Goal: Transaction & Acquisition: Purchase product/service

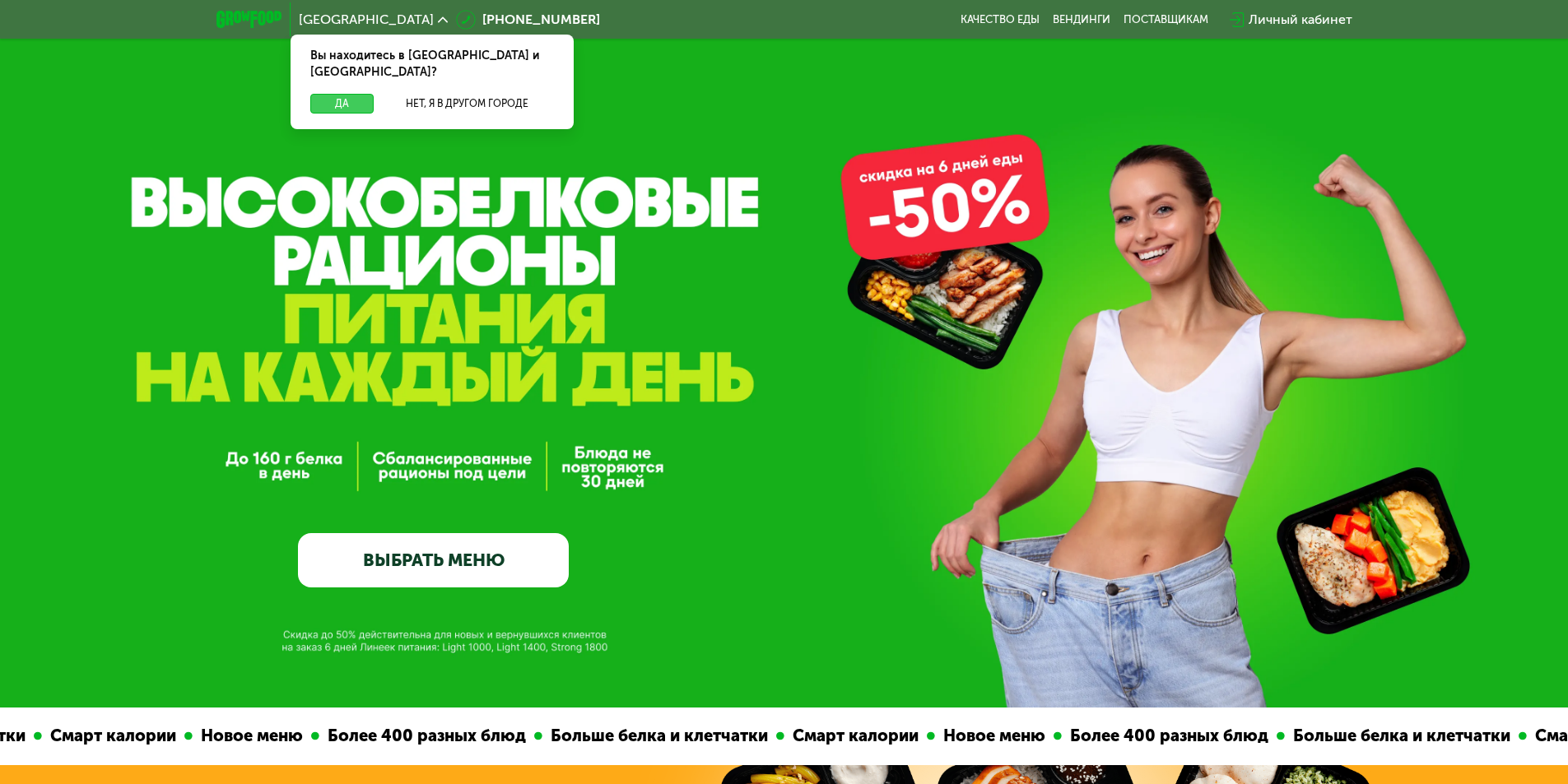
click at [350, 94] on button "Да" at bounding box center [342, 104] width 63 height 20
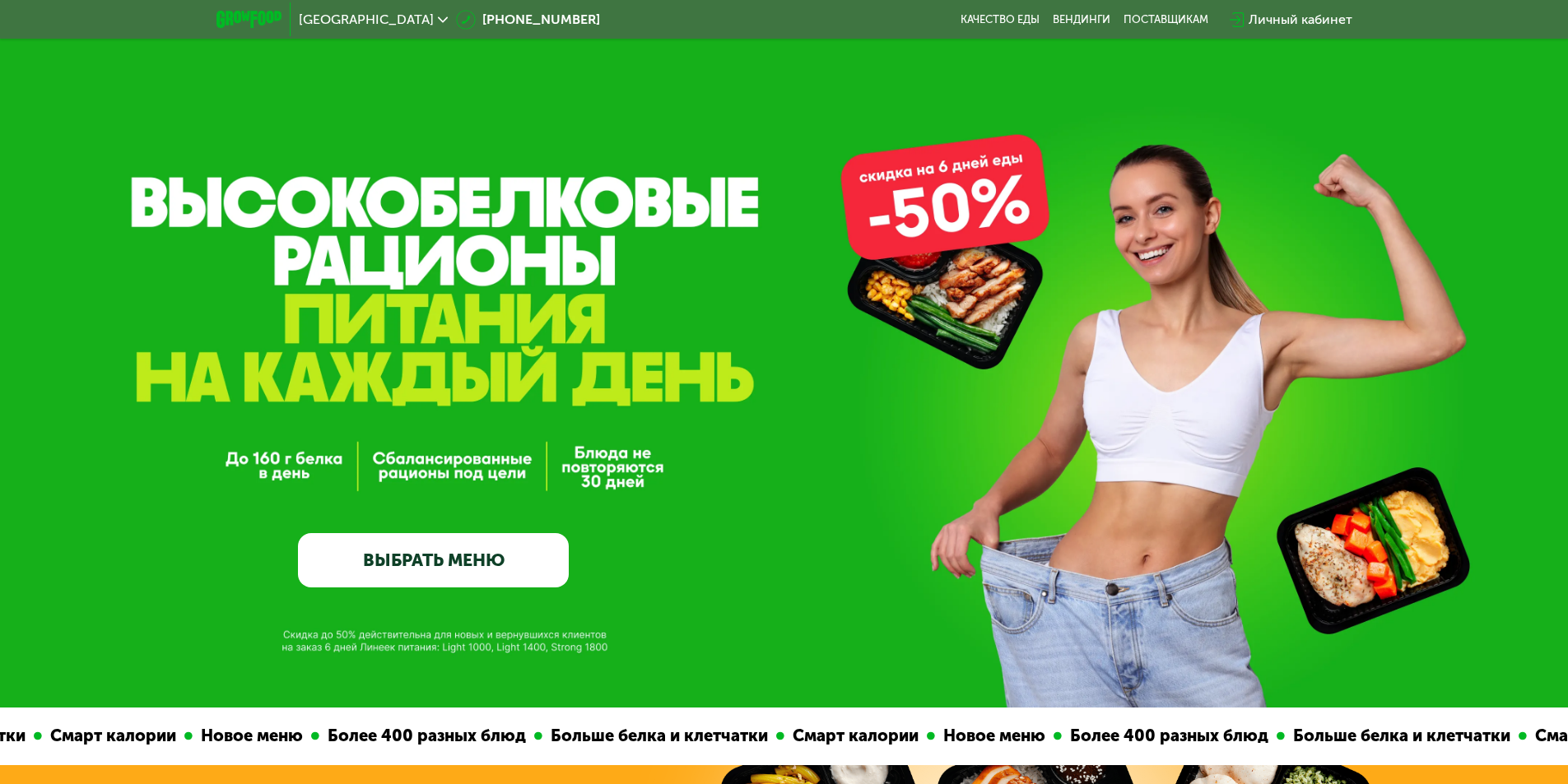
click at [483, 568] on link "ВЫБРАТЬ МЕНЮ" at bounding box center [433, 560] width 271 height 54
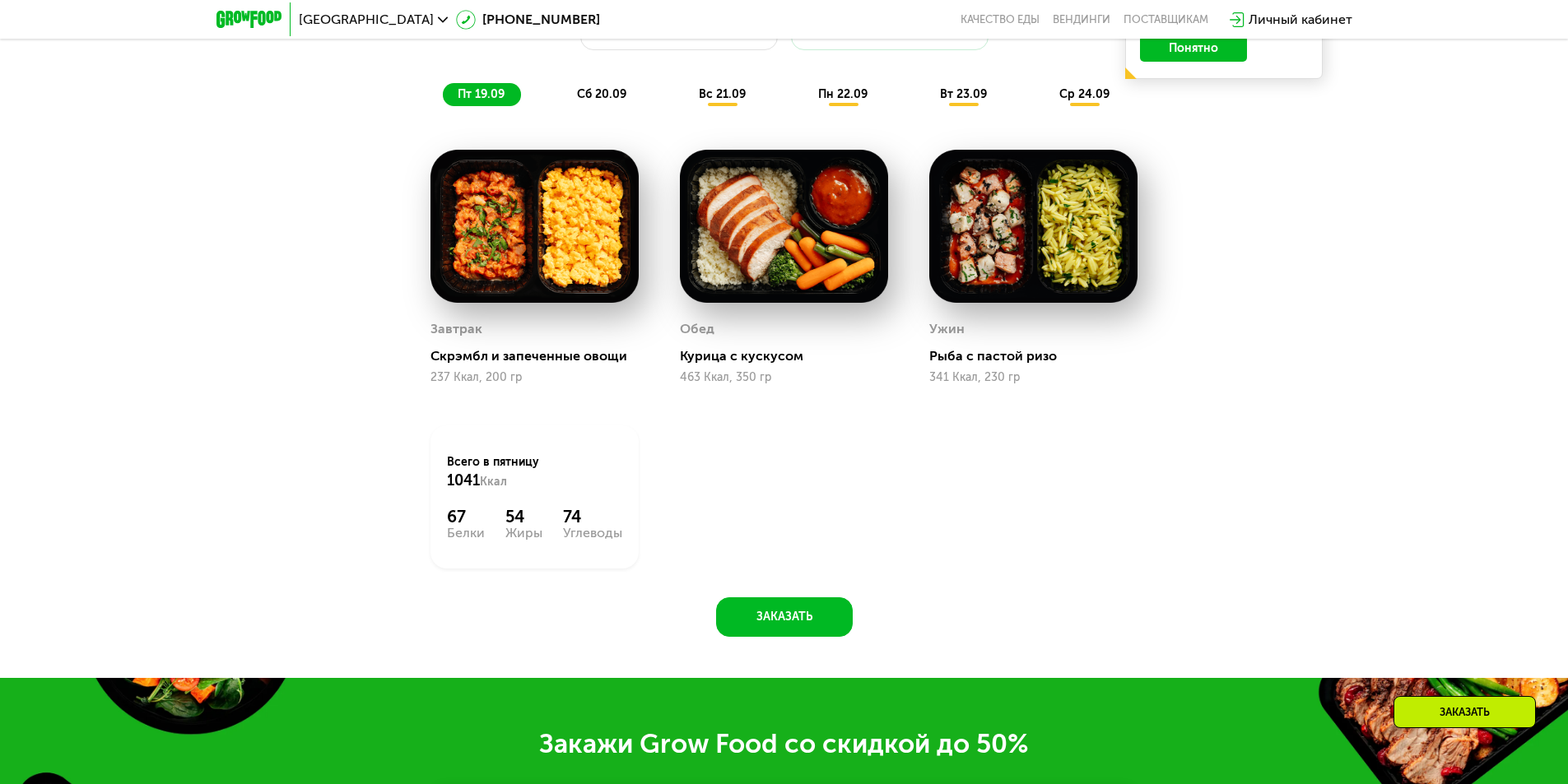
scroll to position [1529, 0]
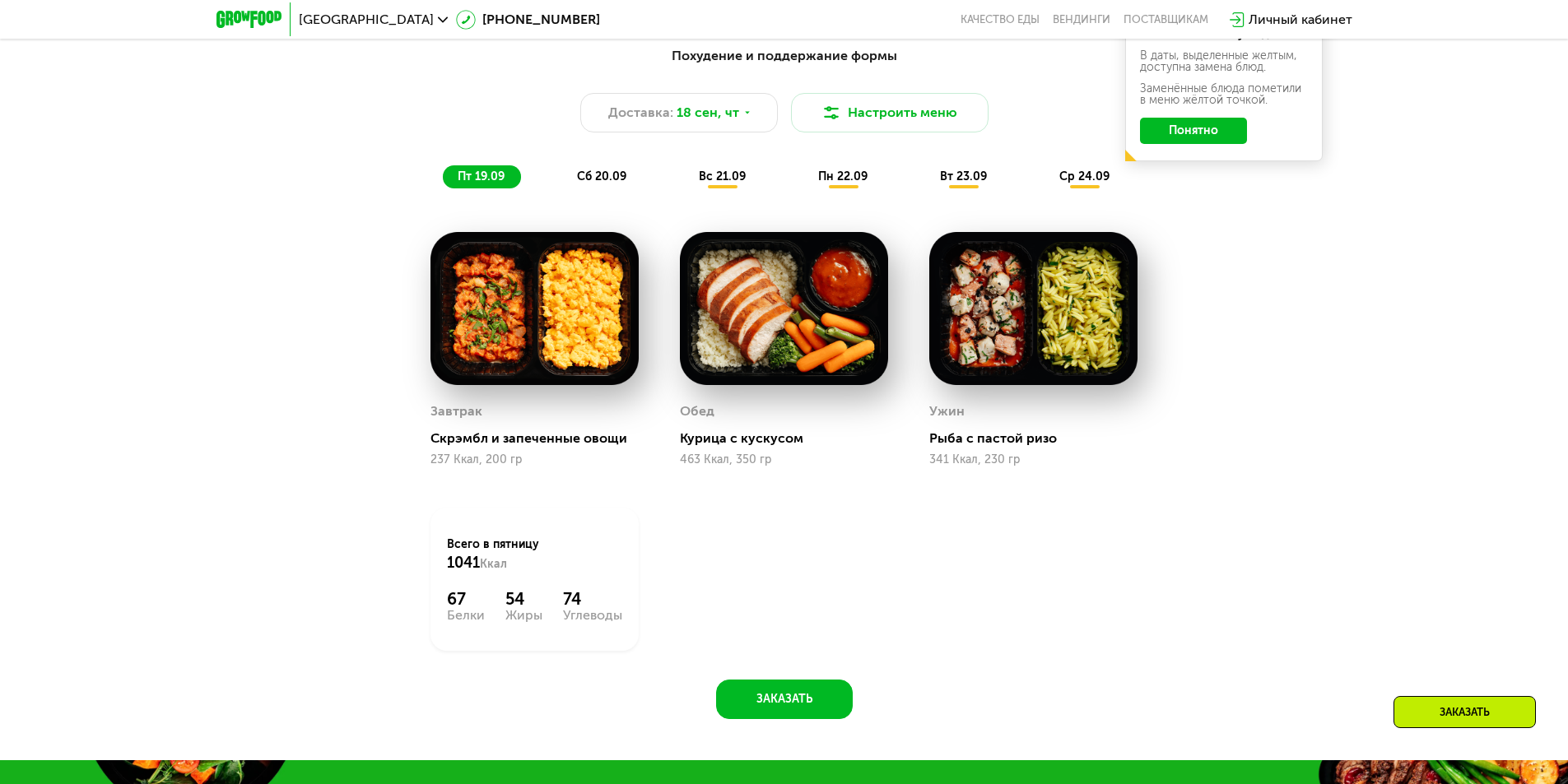
click at [605, 189] on div "сб 20.09" at bounding box center [602, 177] width 81 height 23
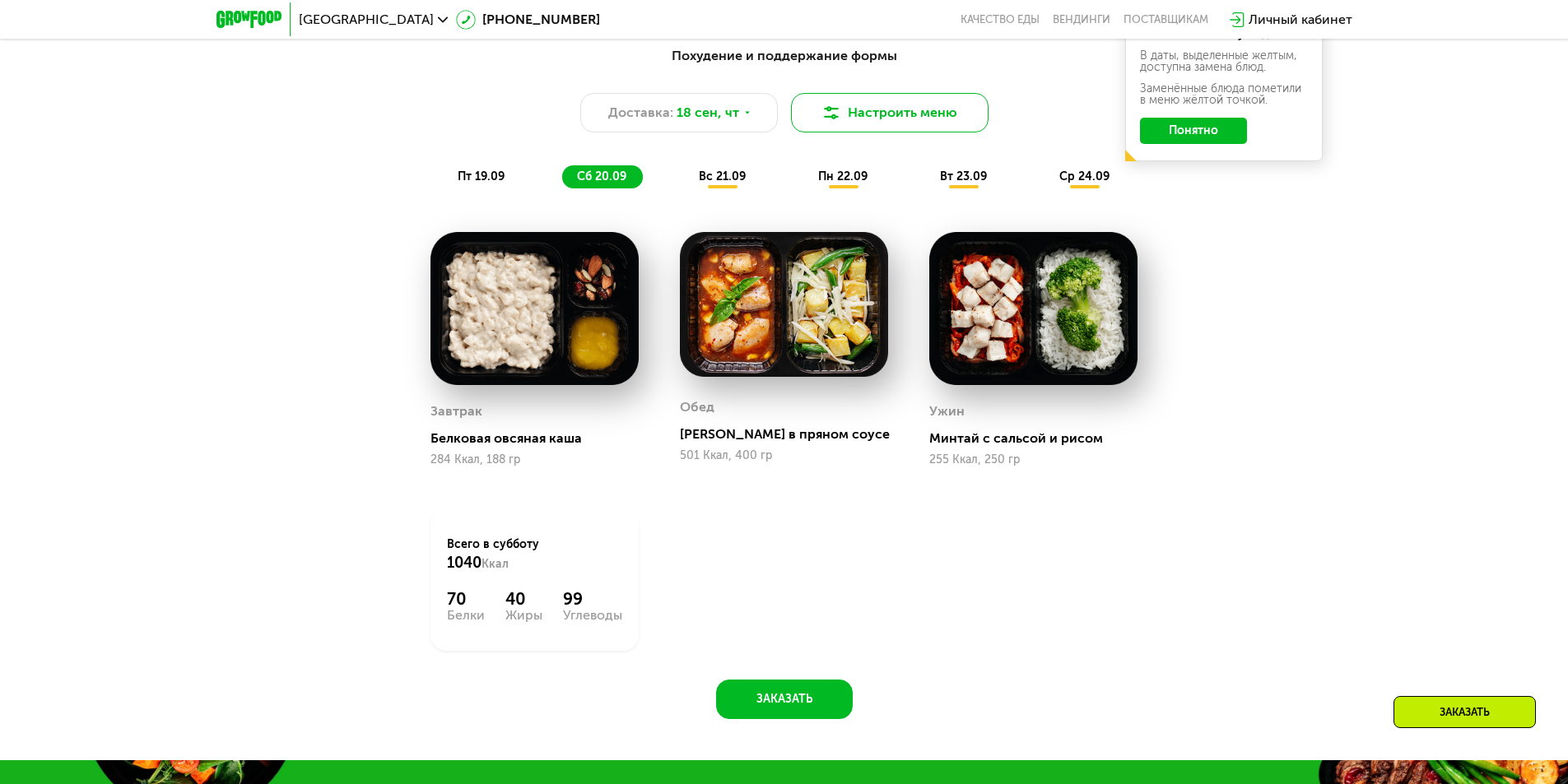
click at [927, 108] on button "Настроить меню" at bounding box center [890, 113] width 197 height 39
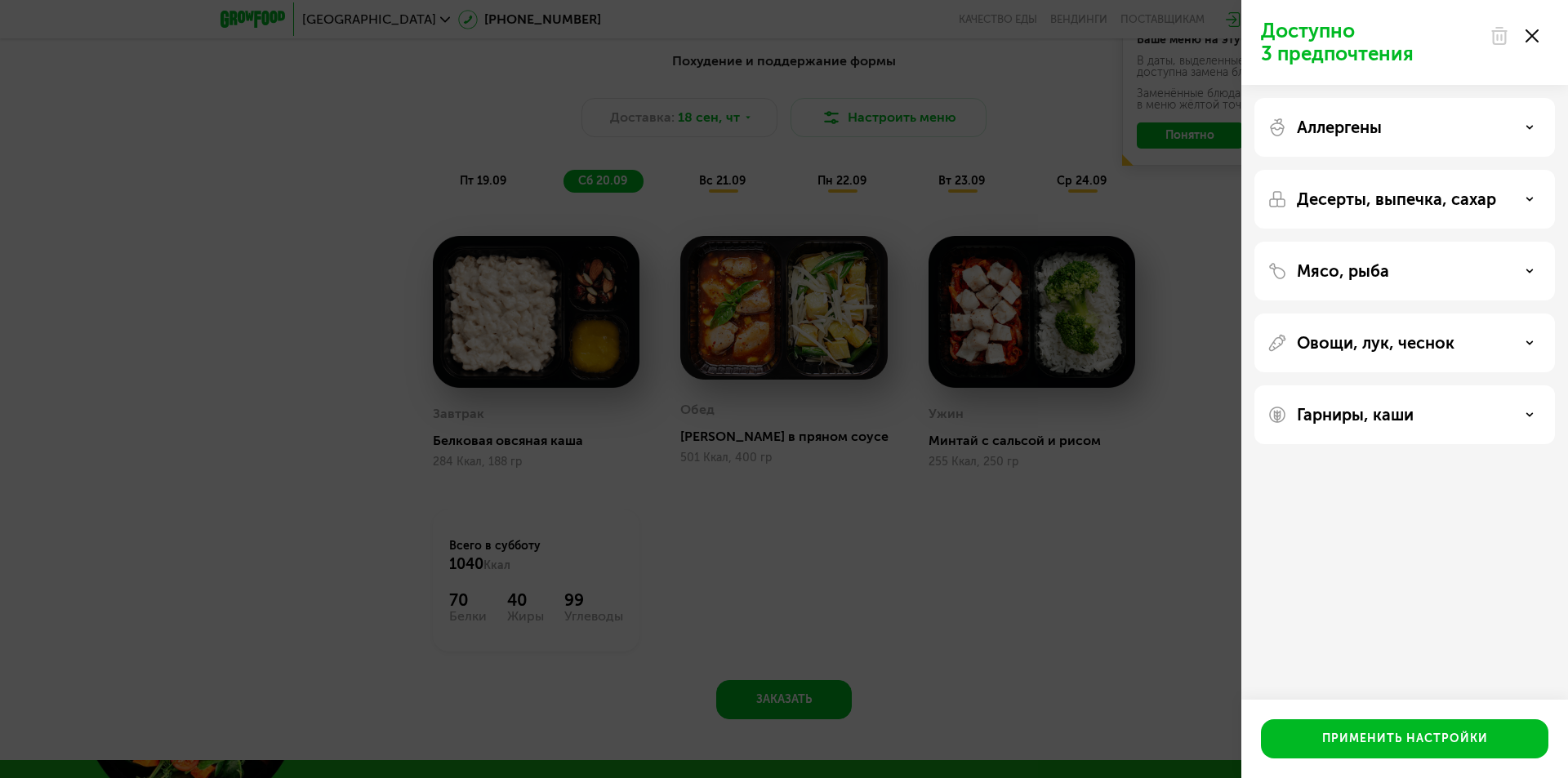
click at [1065, 155] on div "Доступно 3 предпочтения Аллергены Десерты, выпечка, сахар Мясо, рыба Овощи, лук…" at bounding box center [784, 389] width 1568 height 778
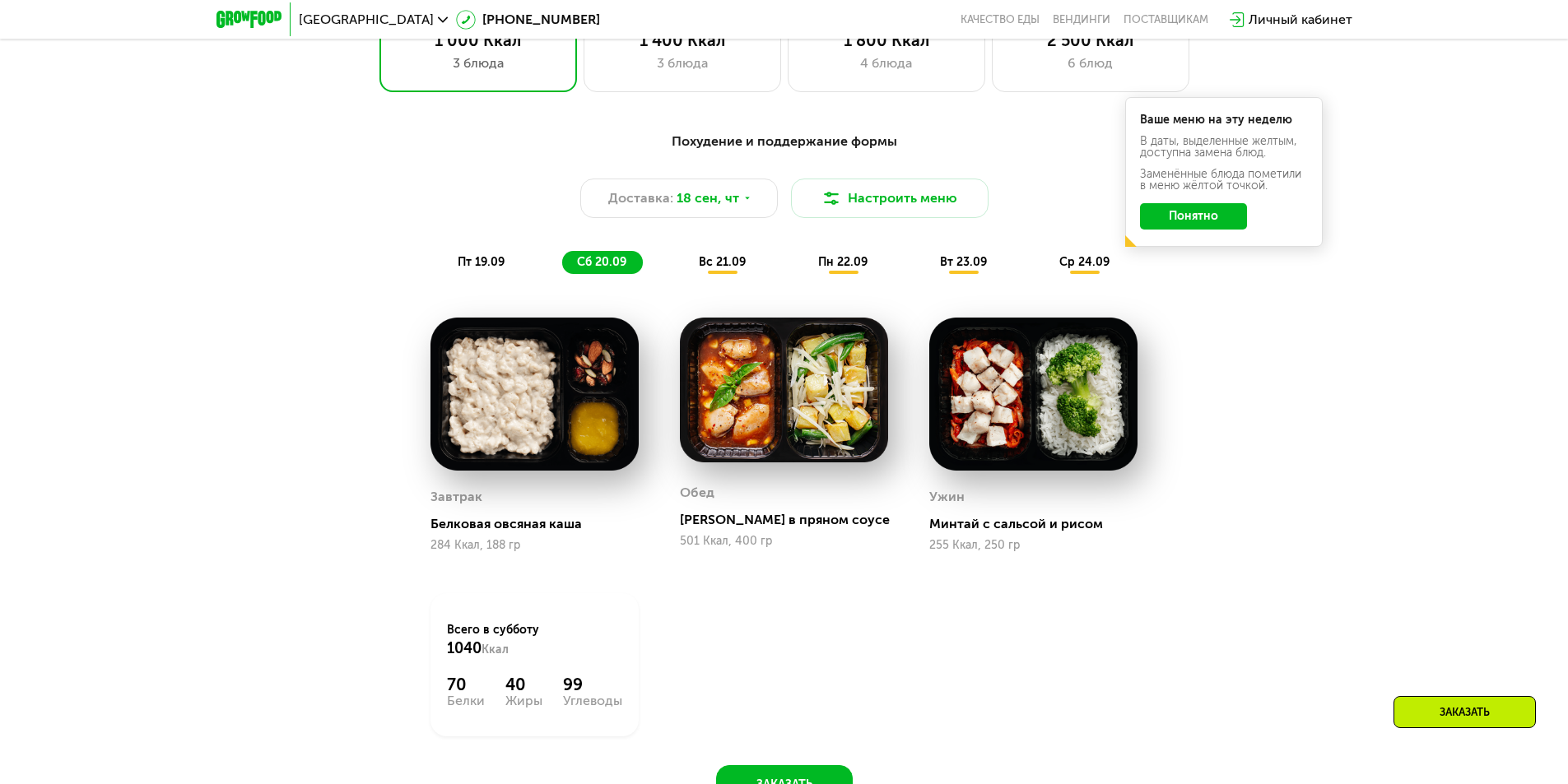
scroll to position [1365, 0]
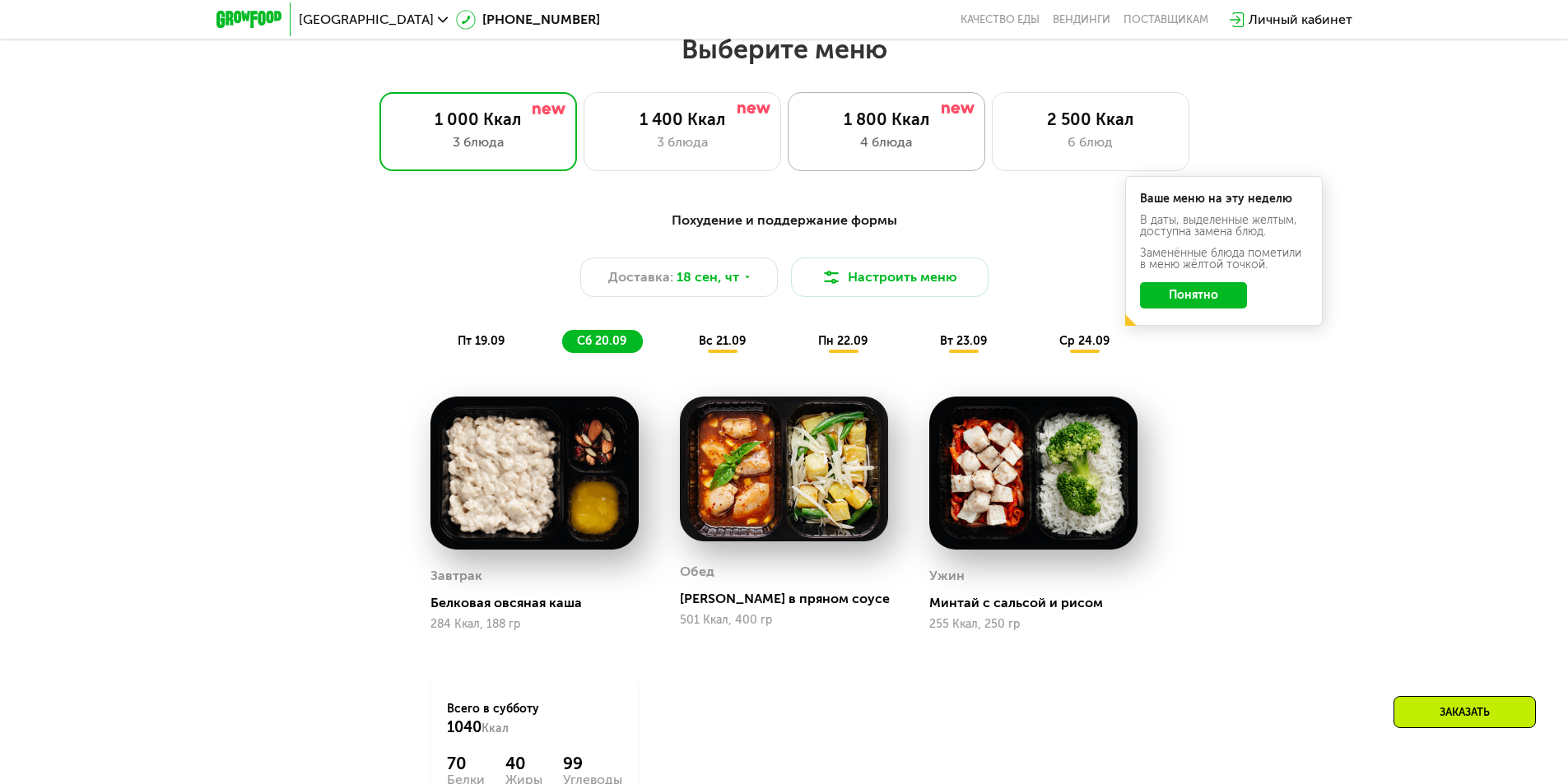
click at [844, 162] on div "1 800 Ккал 4 блюда" at bounding box center [887, 131] width 197 height 79
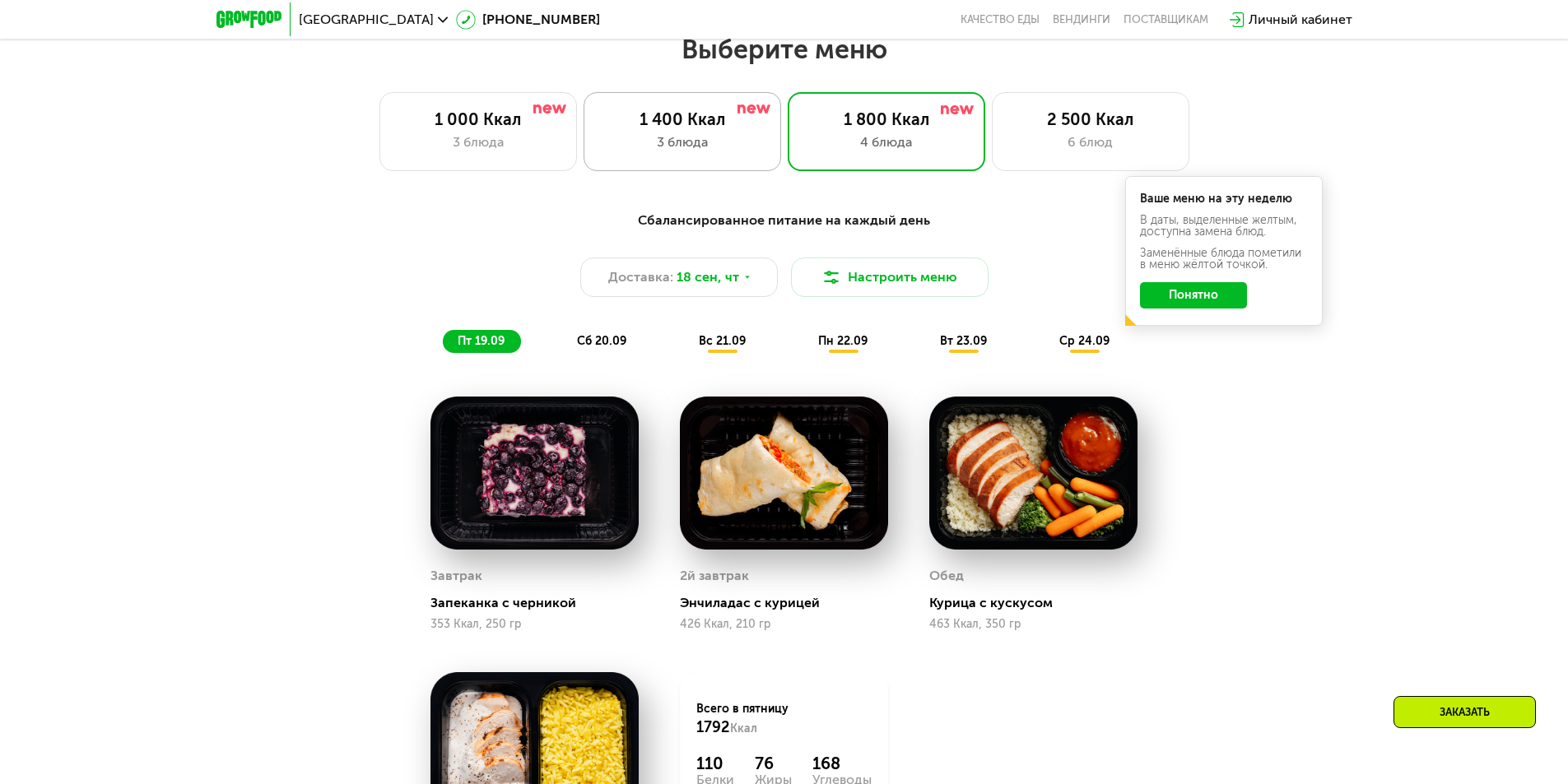
click at [713, 152] on div "3 блюда" at bounding box center [682, 142] width 163 height 20
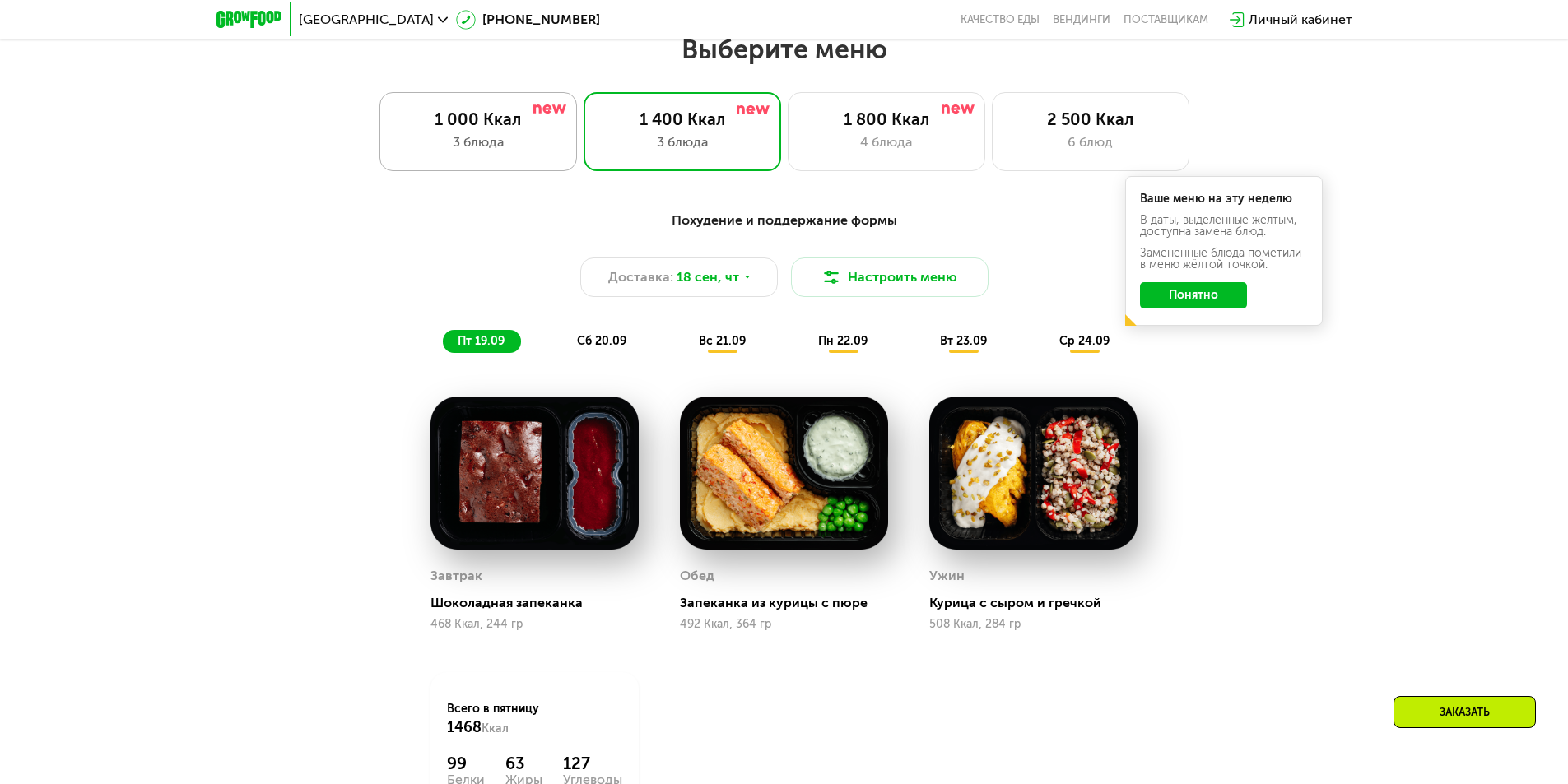
click at [522, 127] on div "1 000 Ккал" at bounding box center [478, 119] width 163 height 20
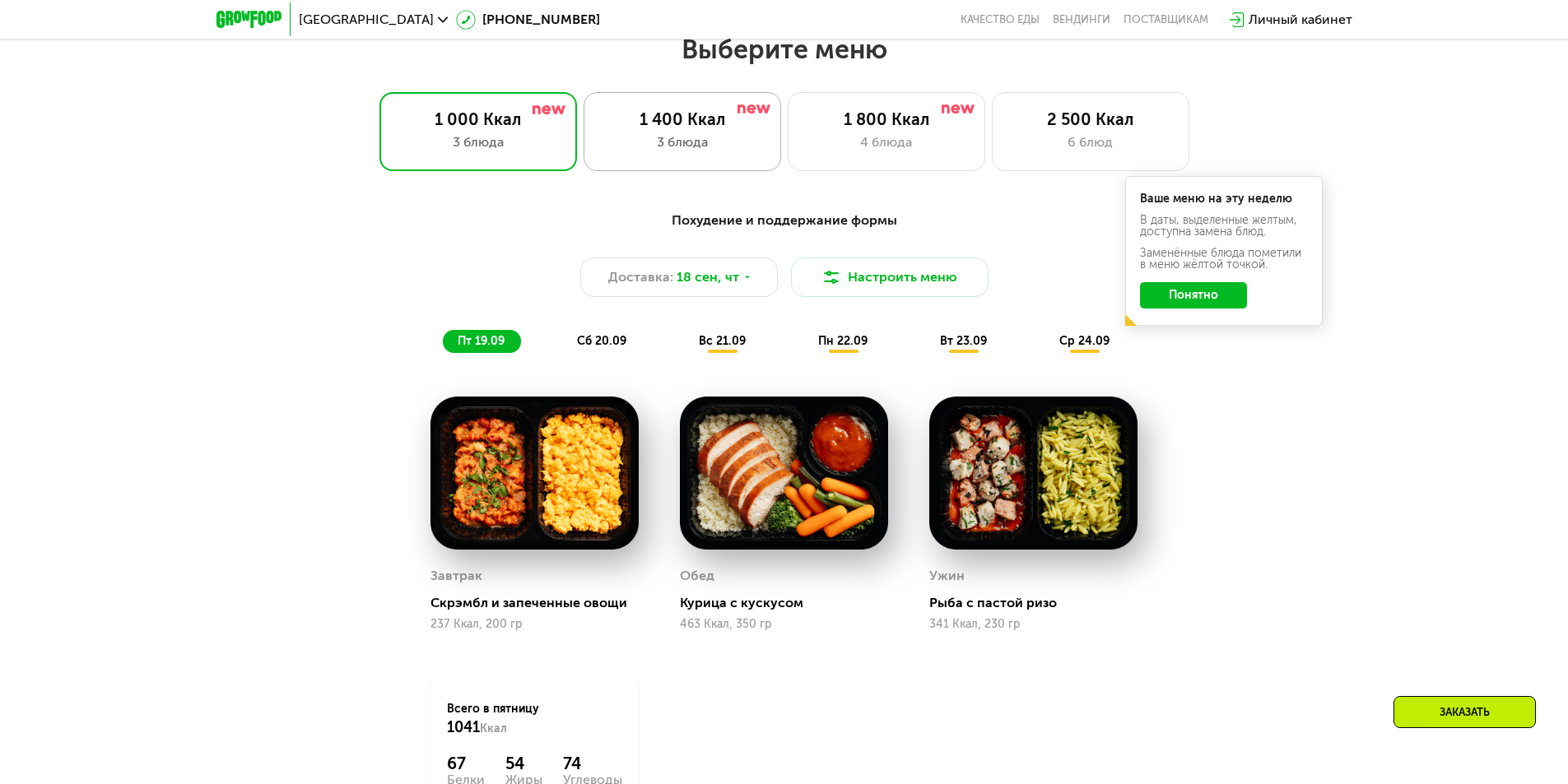
click at [620, 152] on div "3 блюда" at bounding box center [682, 142] width 163 height 20
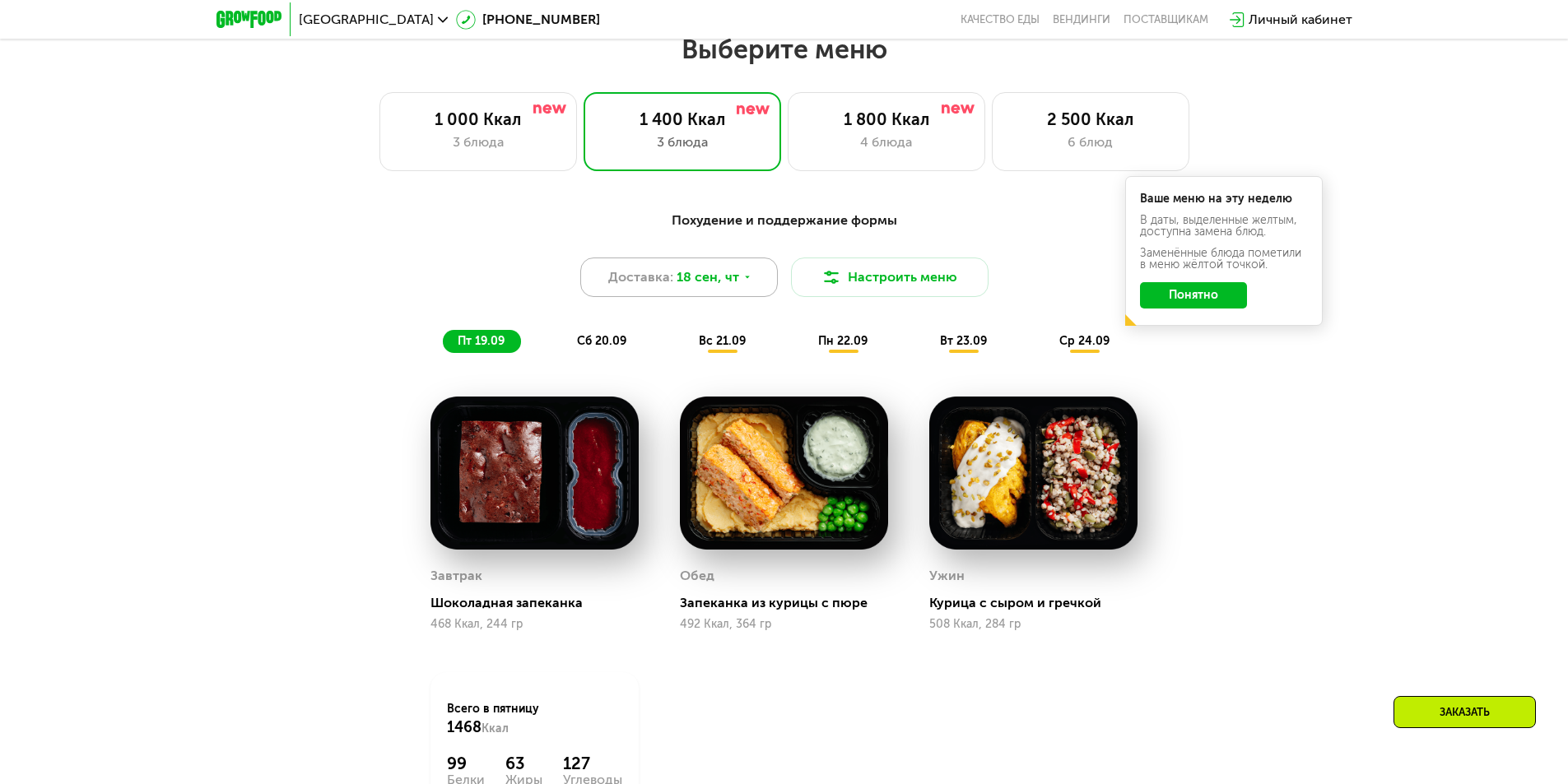
click at [663, 287] on span "Доставка:" at bounding box center [641, 277] width 65 height 20
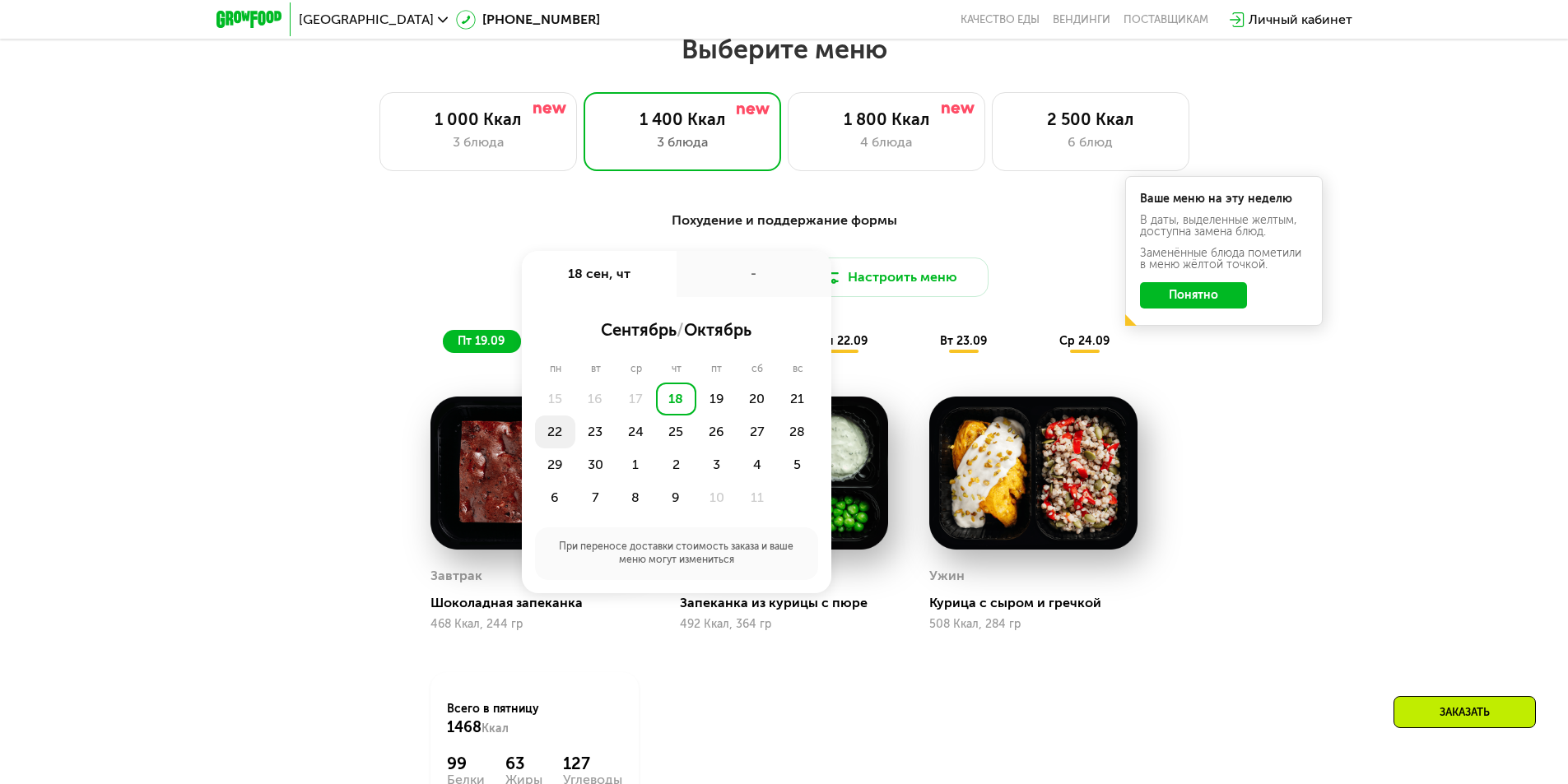
click at [552, 433] on div "22" at bounding box center [555, 431] width 40 height 33
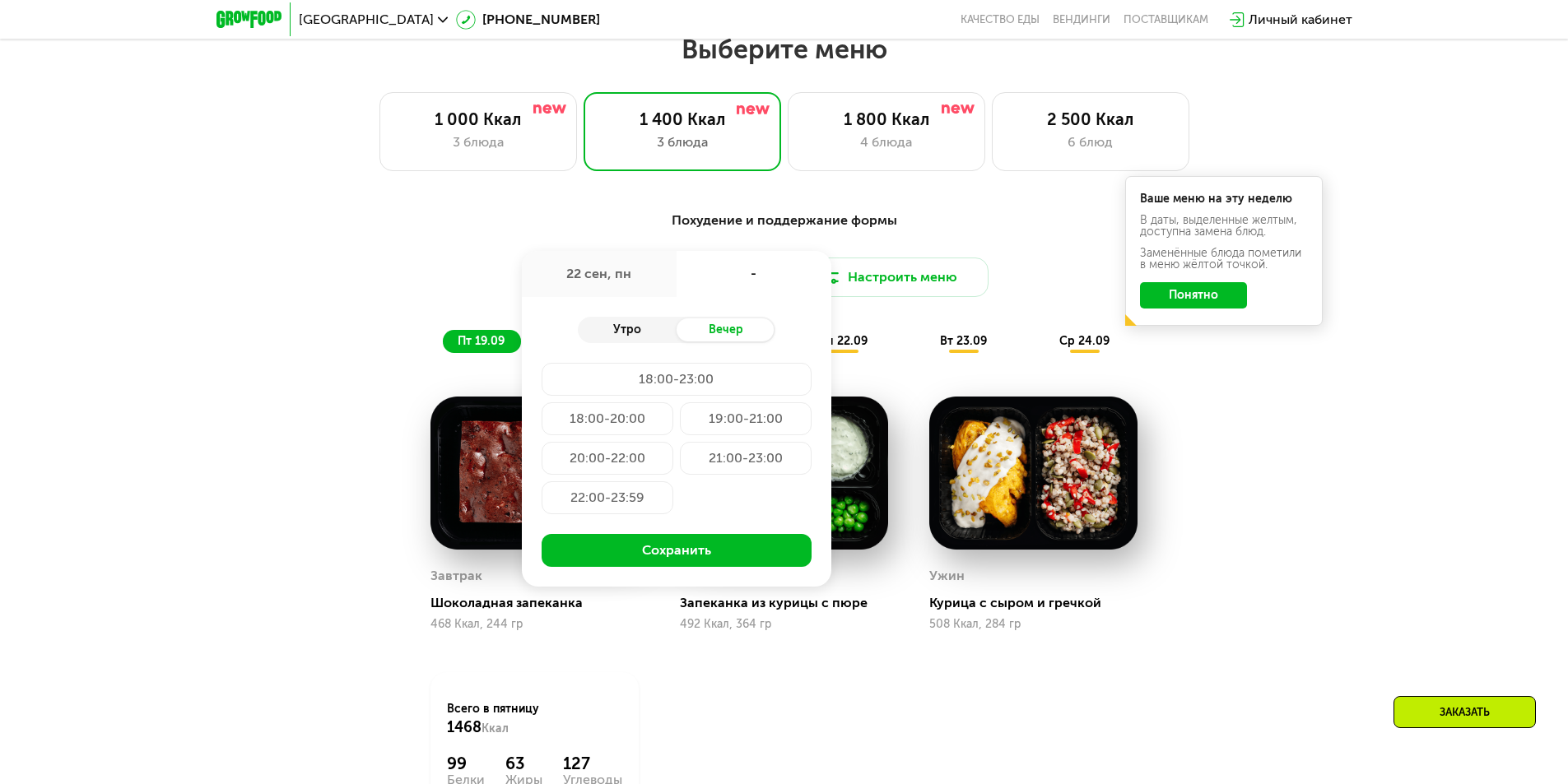
click at [620, 329] on div "Утро" at bounding box center [627, 330] width 99 height 23
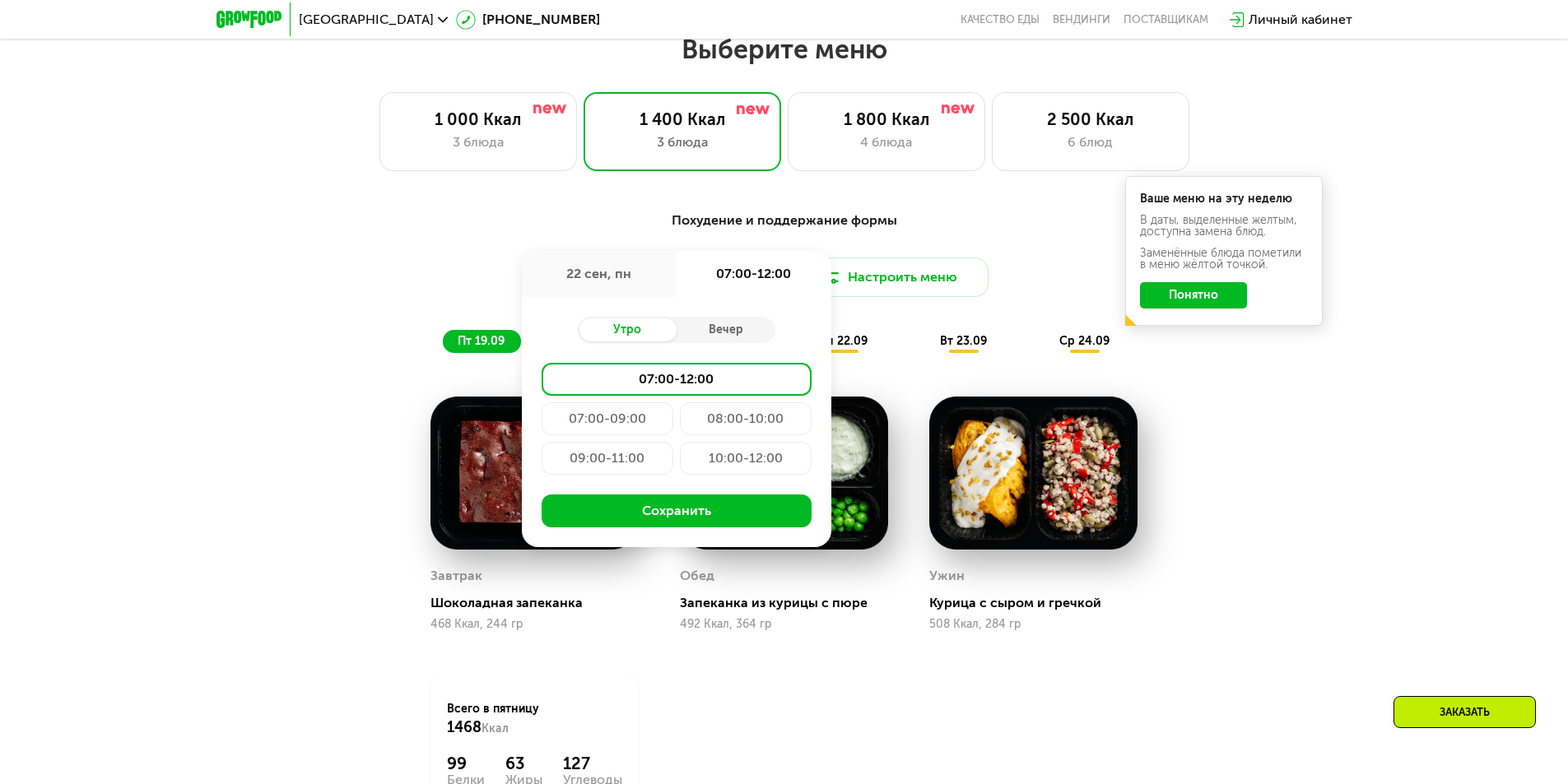
click at [606, 416] on div "07:00-09:00" at bounding box center [607, 419] width 131 height 33
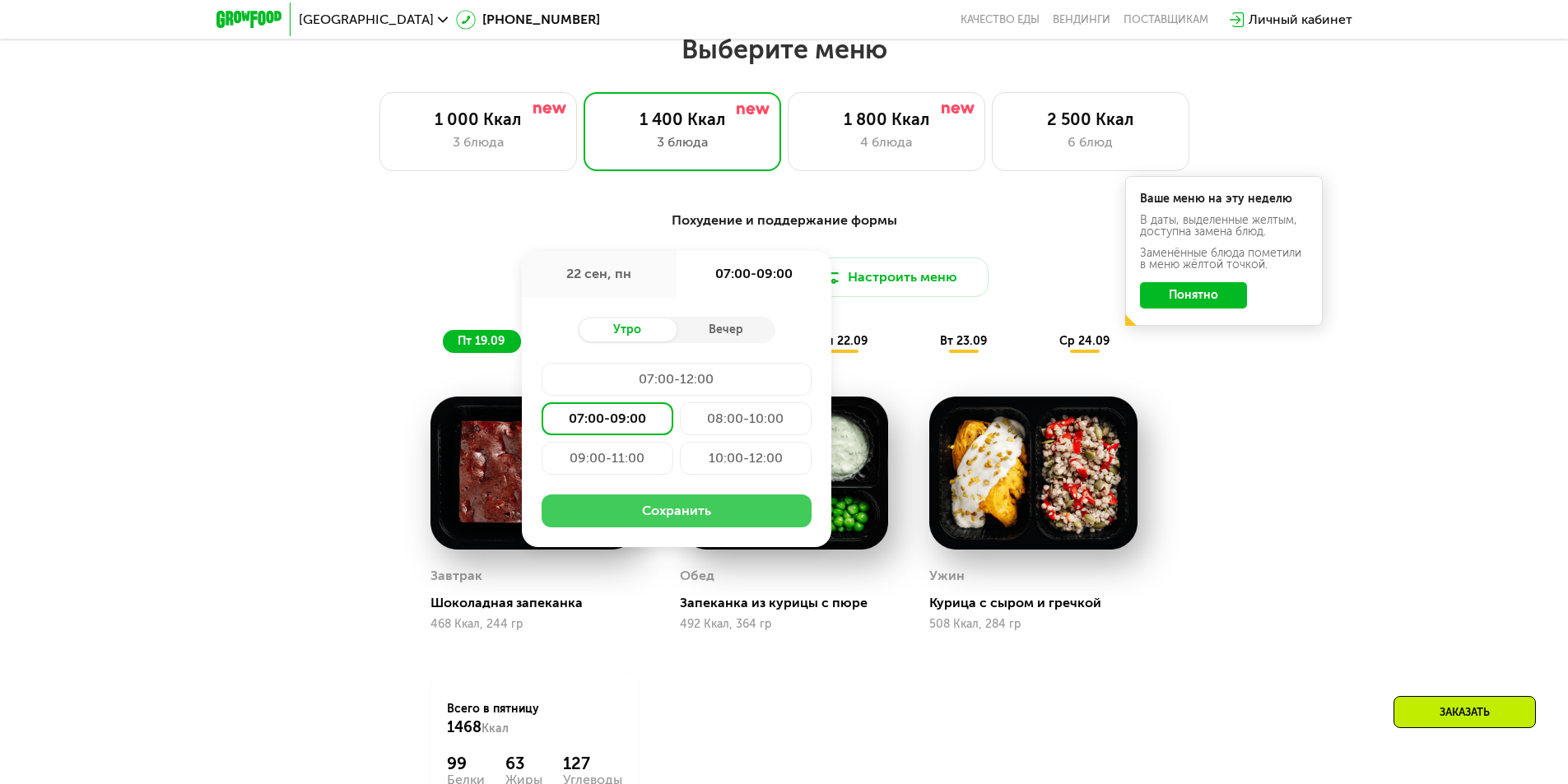
click at [660, 527] on button "Сохранить" at bounding box center [676, 510] width 270 height 33
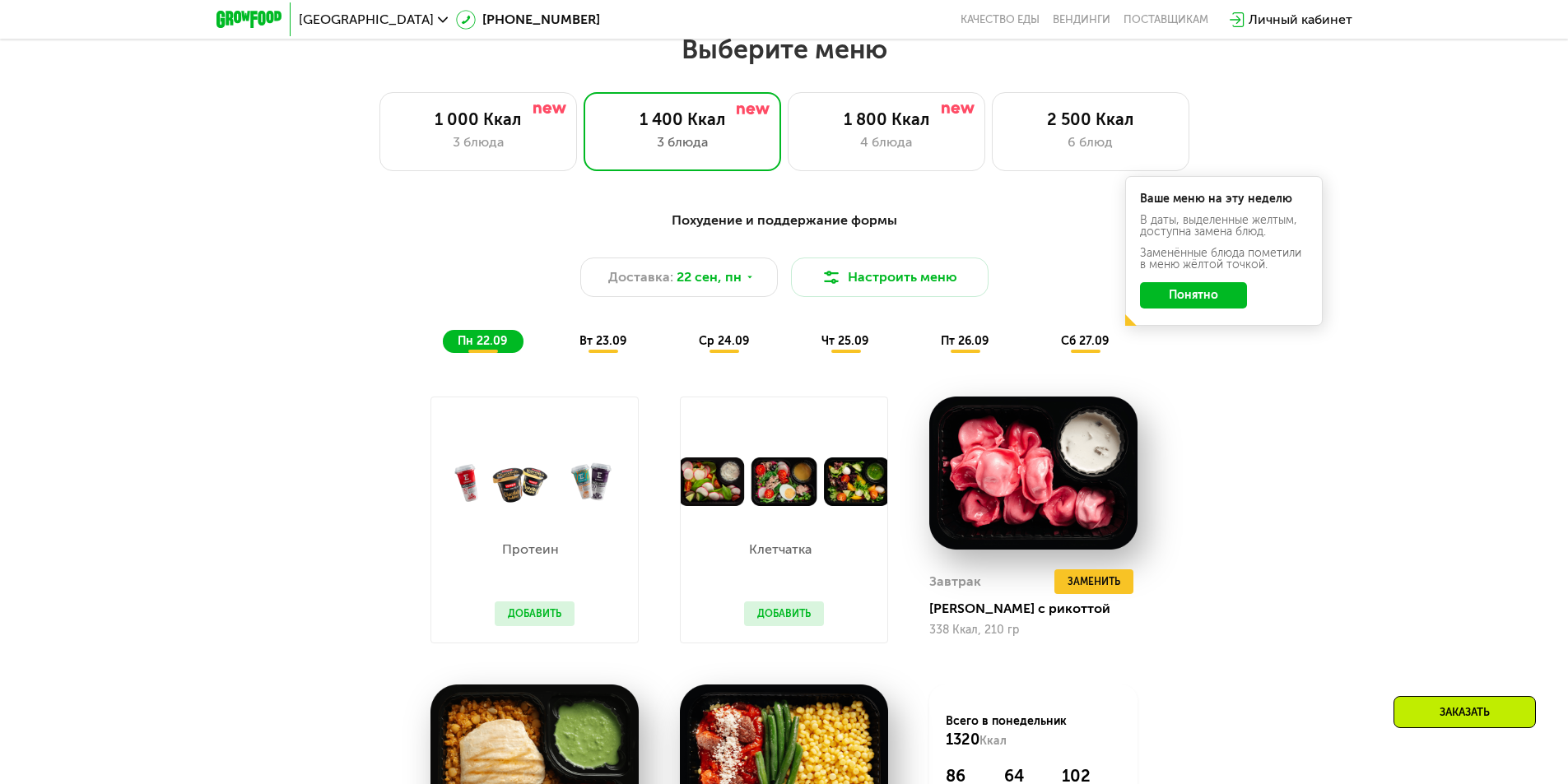
click at [1176, 304] on button "Понятно" at bounding box center [1194, 295] width 107 height 27
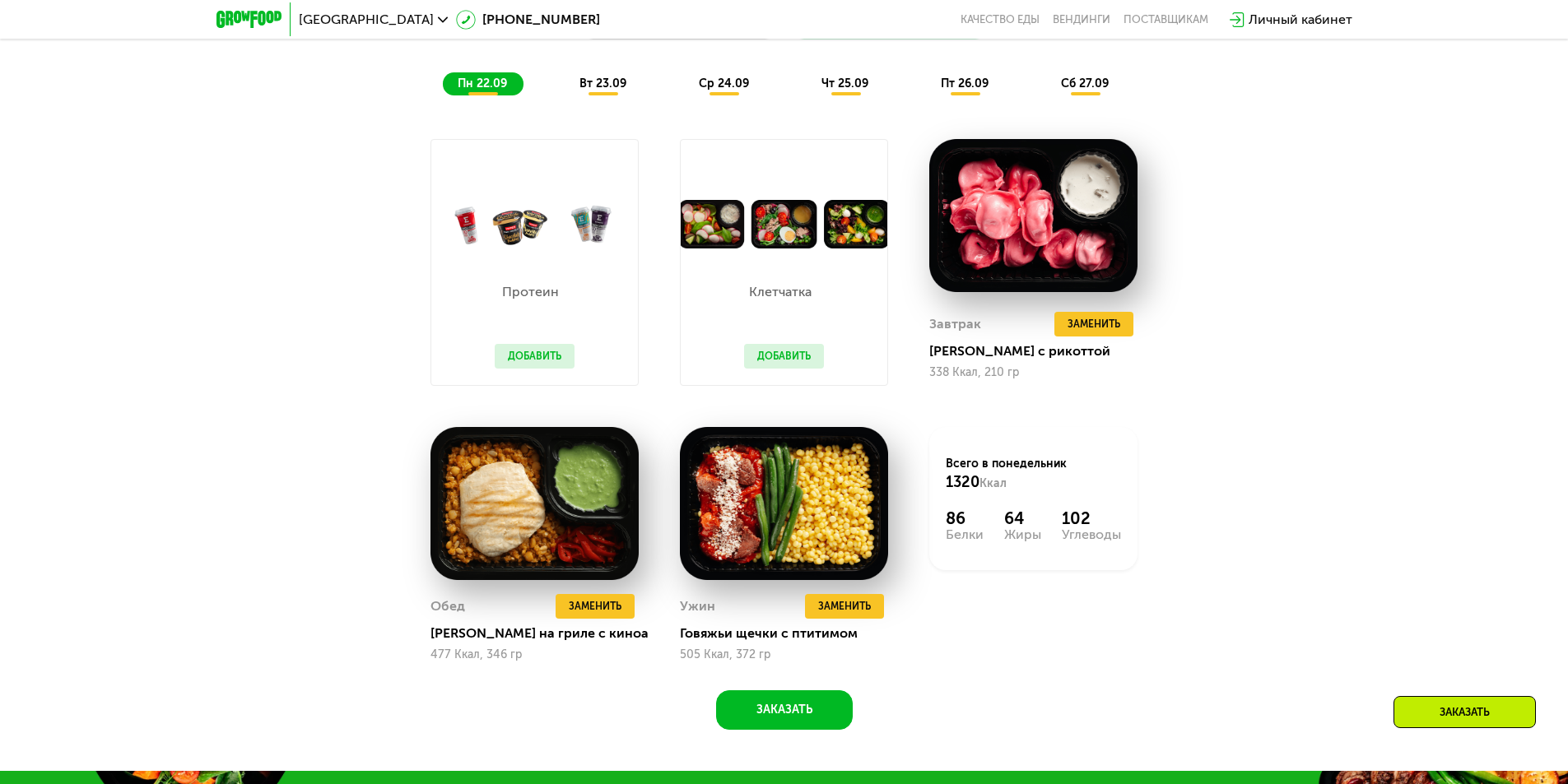
scroll to position [1611, 0]
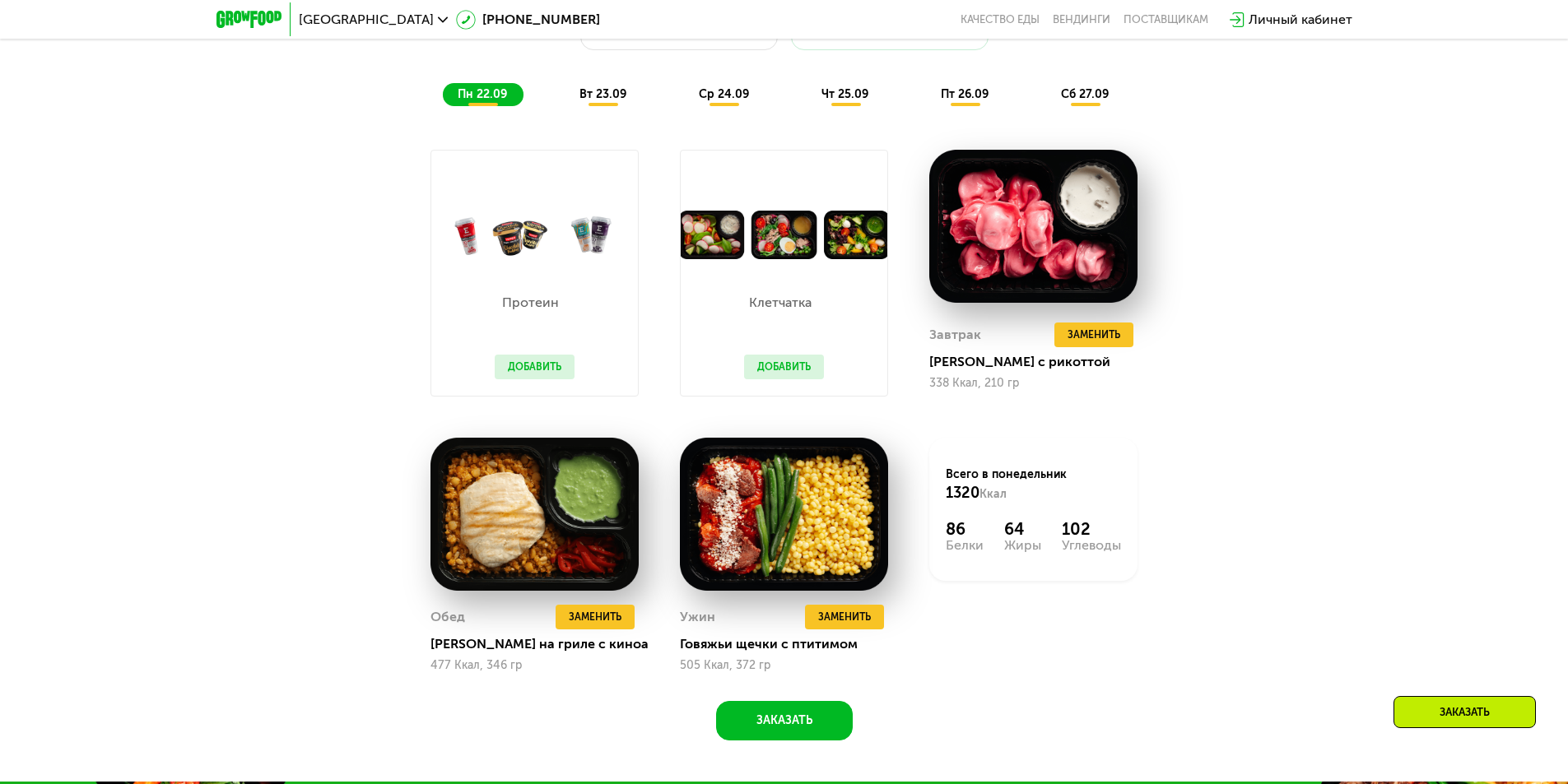
click at [587, 97] on span "вт 23.09" at bounding box center [603, 94] width 47 height 14
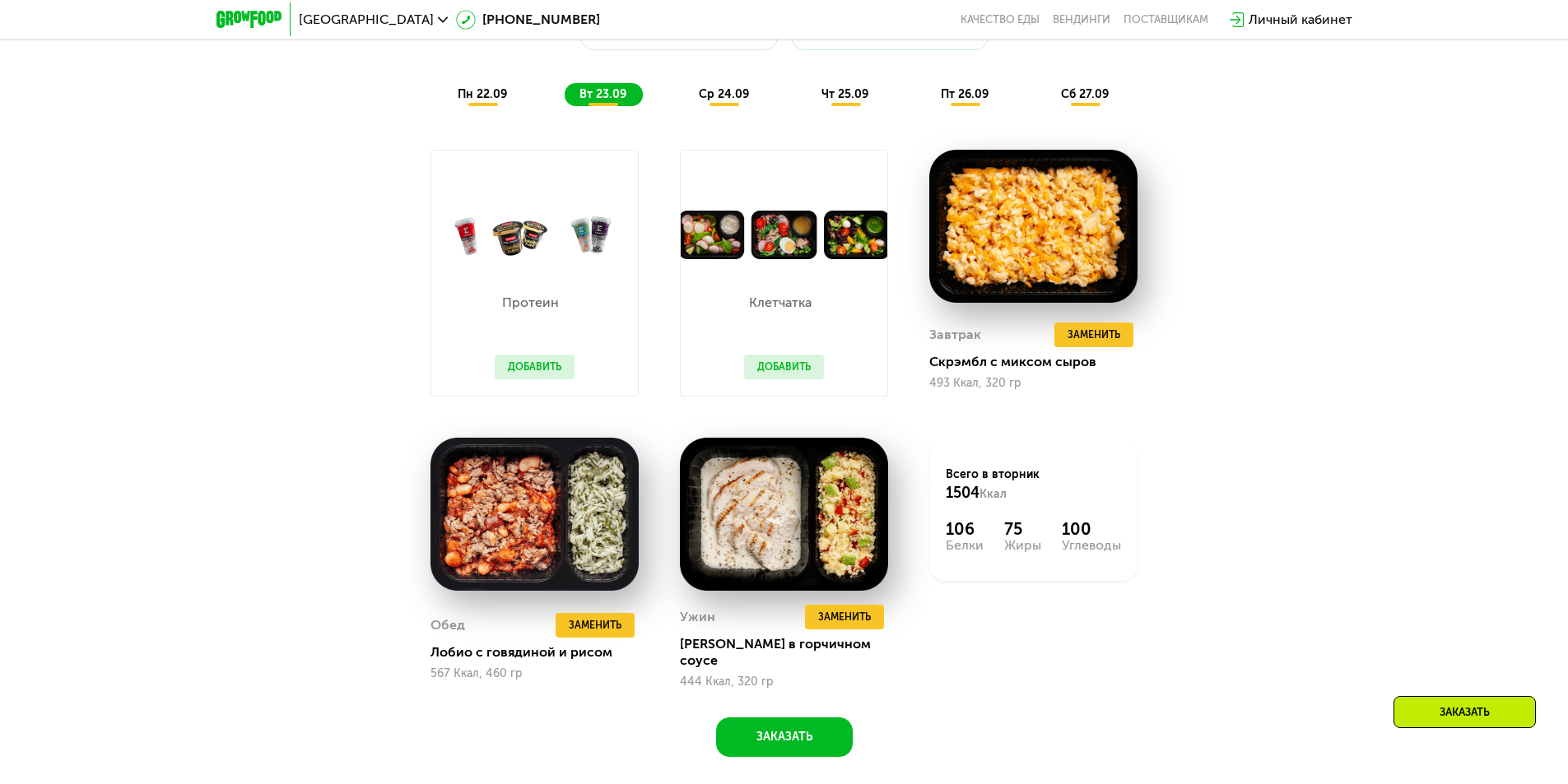
click at [448, 107] on div "пн 22.09" at bounding box center [484, 94] width 81 height 23
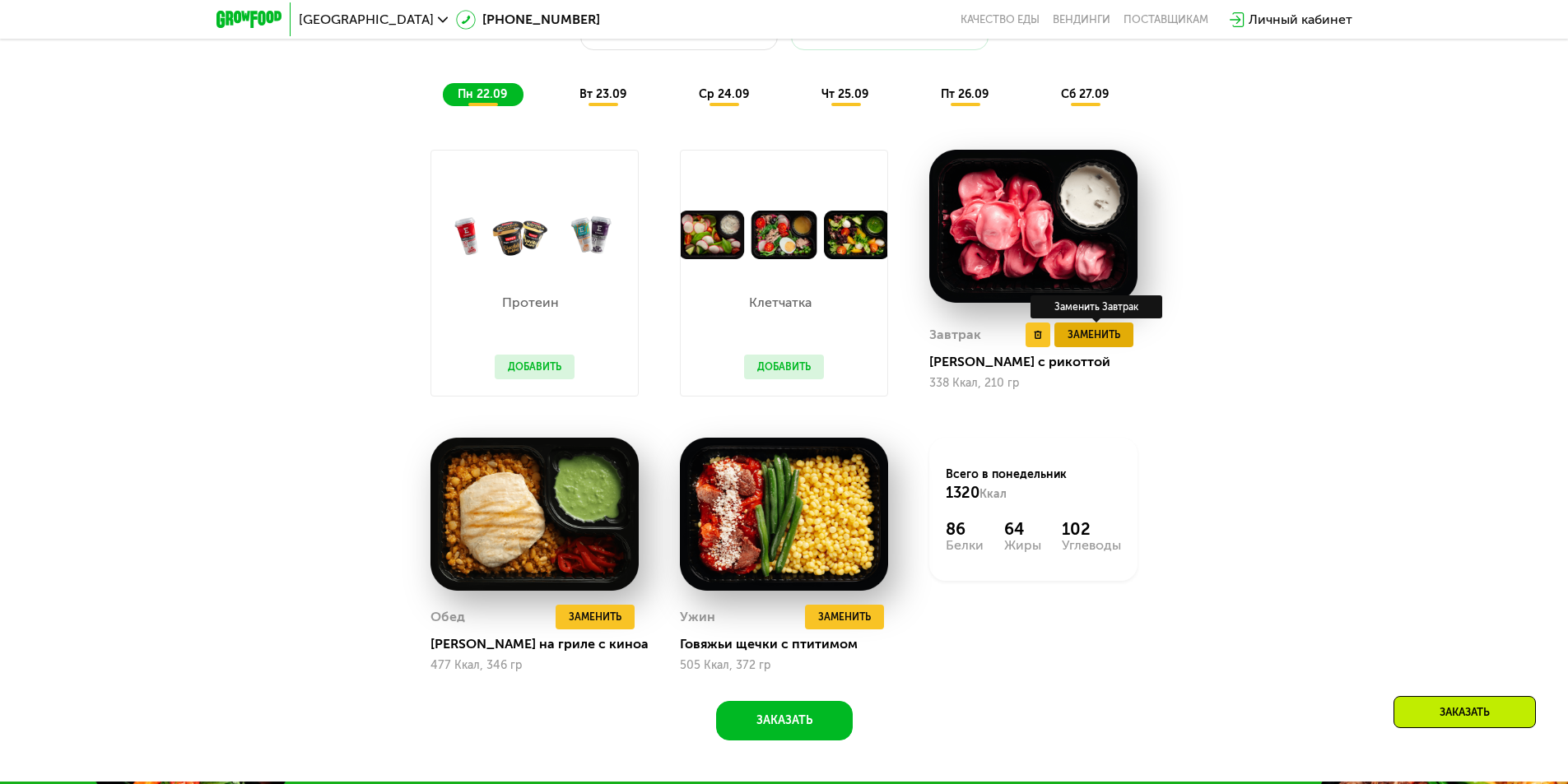
click at [1101, 344] on span "Заменить" at bounding box center [1093, 335] width 52 height 17
